Goal: Task Accomplishment & Management: Manage account settings

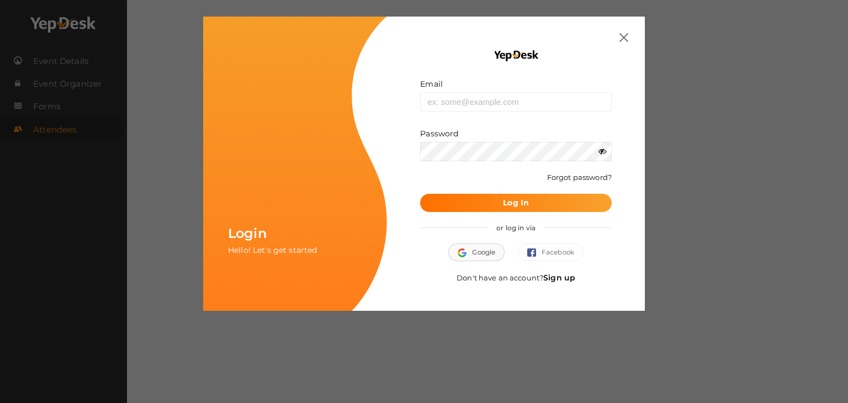
click at [477, 249] on button "Google" at bounding box center [476, 252] width 56 height 18
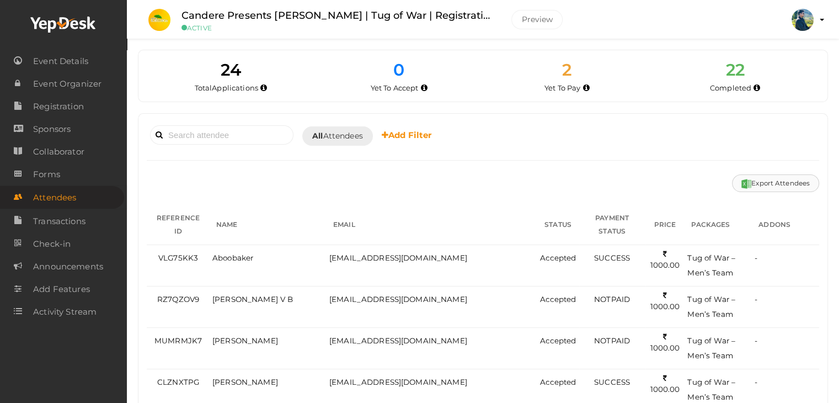
click at [777, 182] on button "Export Attendees" at bounding box center [775, 183] width 87 height 18
